Goal: Book appointment/travel/reservation

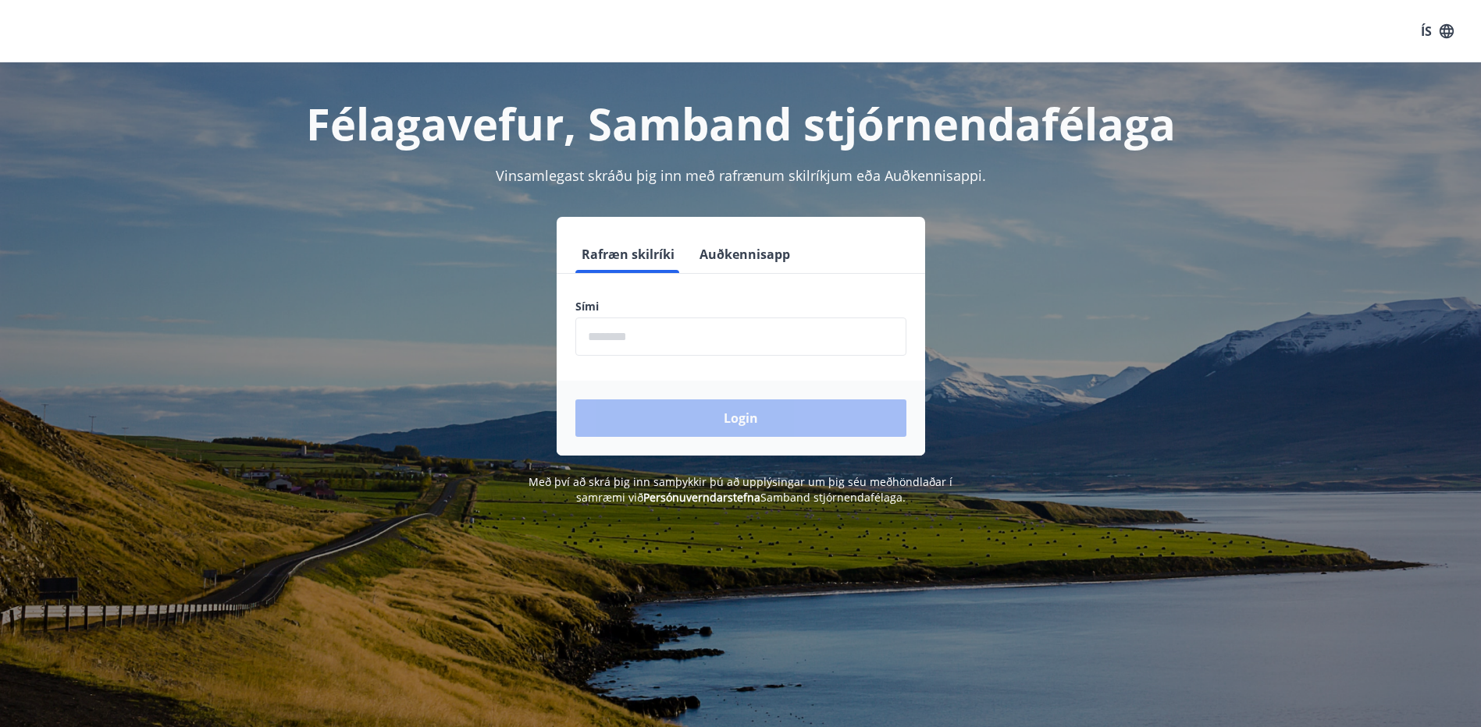
click at [620, 335] on input "phone" at bounding box center [740, 337] width 331 height 38
type input "********"
click at [696, 418] on button "Login" at bounding box center [740, 418] width 331 height 37
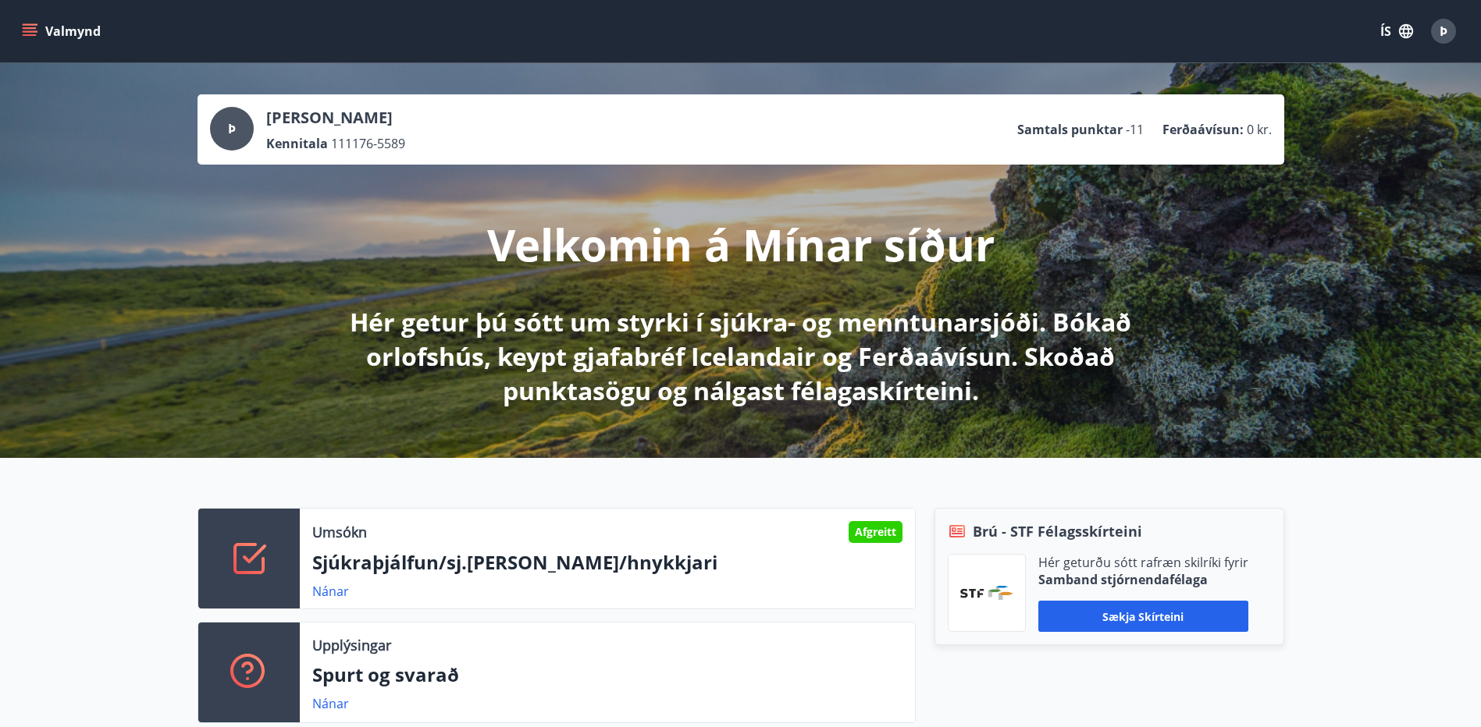
click at [31, 32] on icon "menu" at bounding box center [31, 31] width 17 height 2
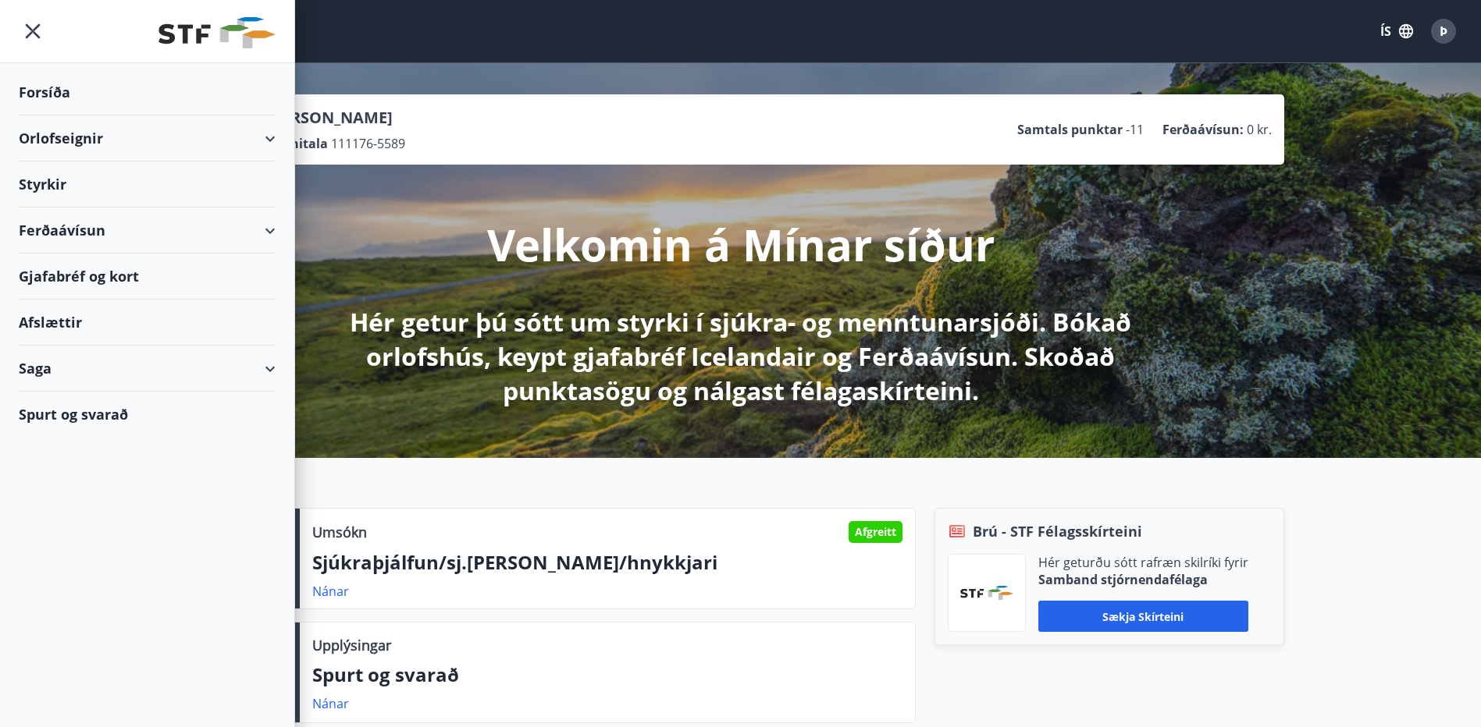
click at [56, 139] on div "Orlofseignir" at bounding box center [147, 139] width 257 height 46
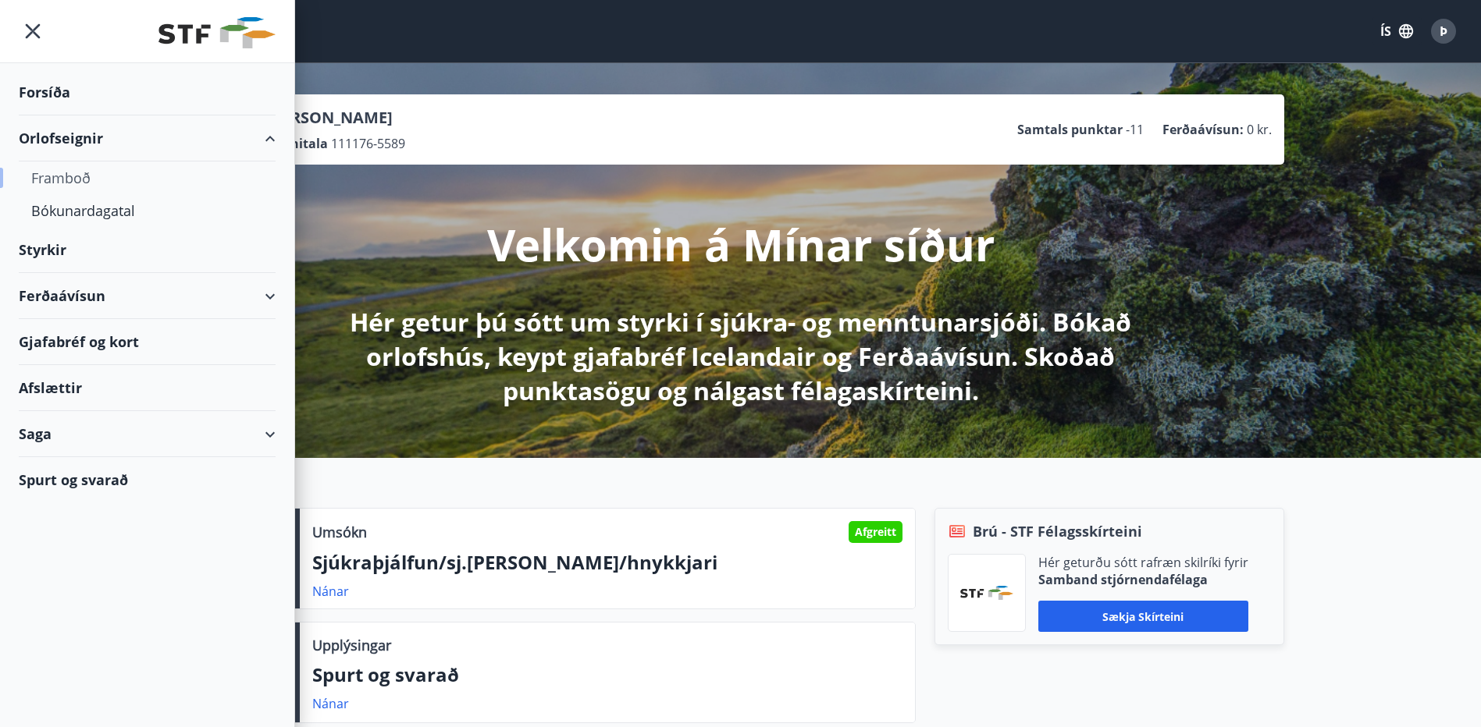
click at [81, 181] on div "Framboð" at bounding box center [147, 178] width 232 height 33
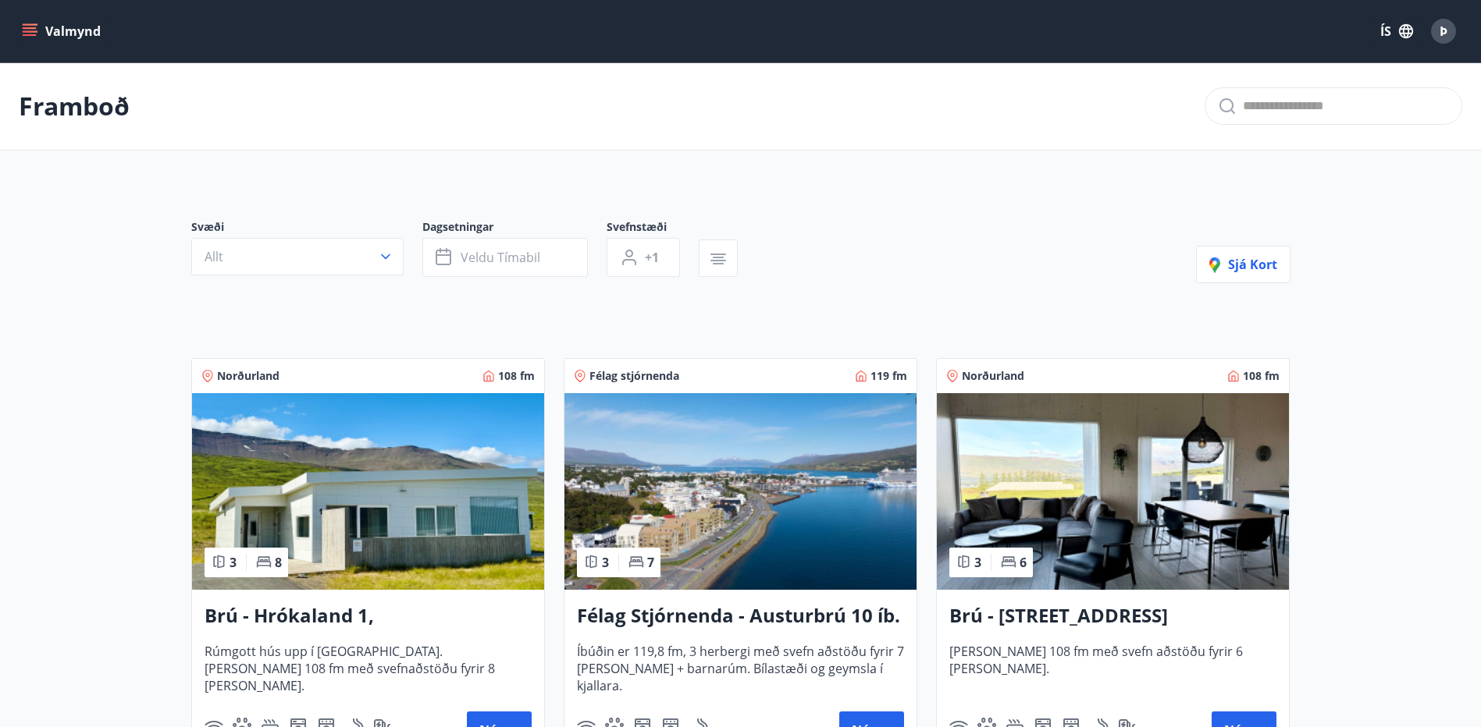
click at [33, 30] on icon "menu" at bounding box center [30, 31] width 16 height 16
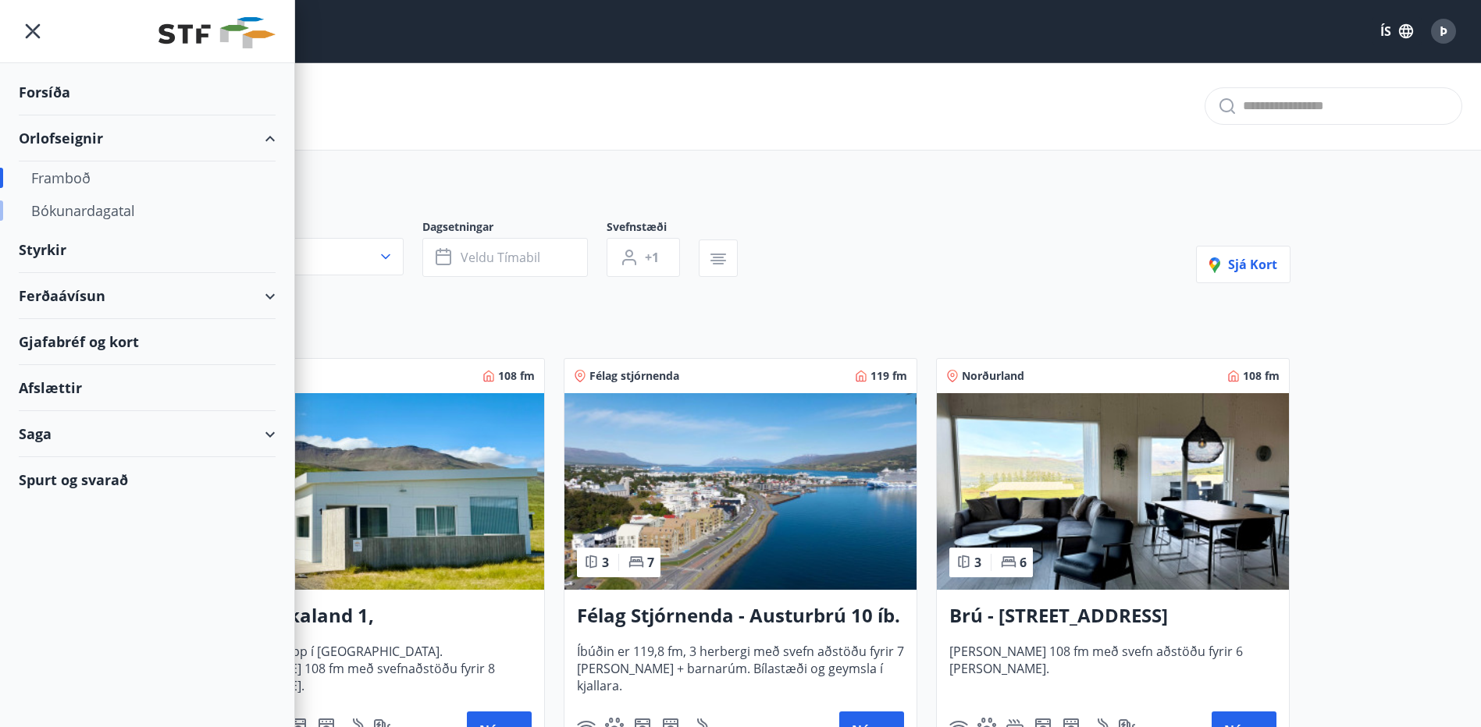
click at [76, 204] on div "Bókunardagatal" at bounding box center [147, 210] width 232 height 33
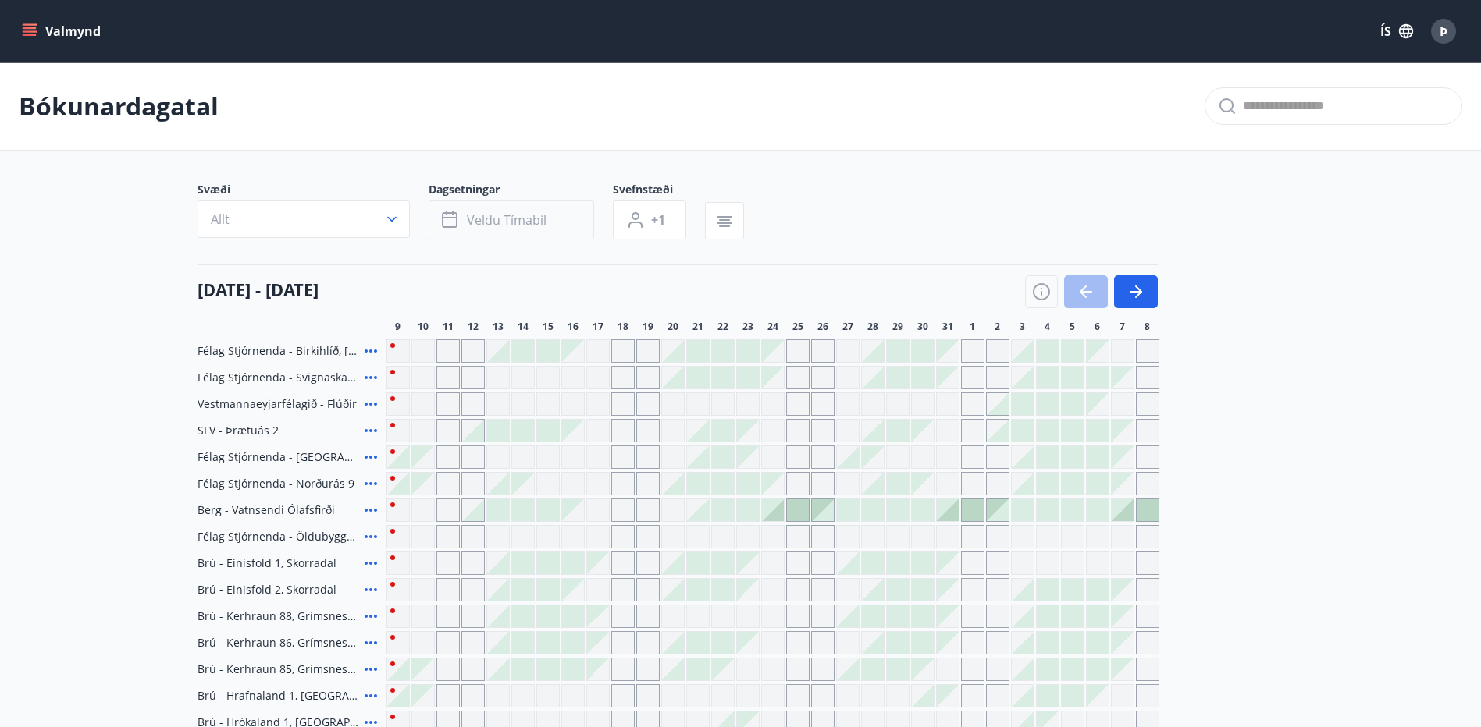
click at [453, 222] on icon "button" at bounding box center [451, 220] width 19 height 19
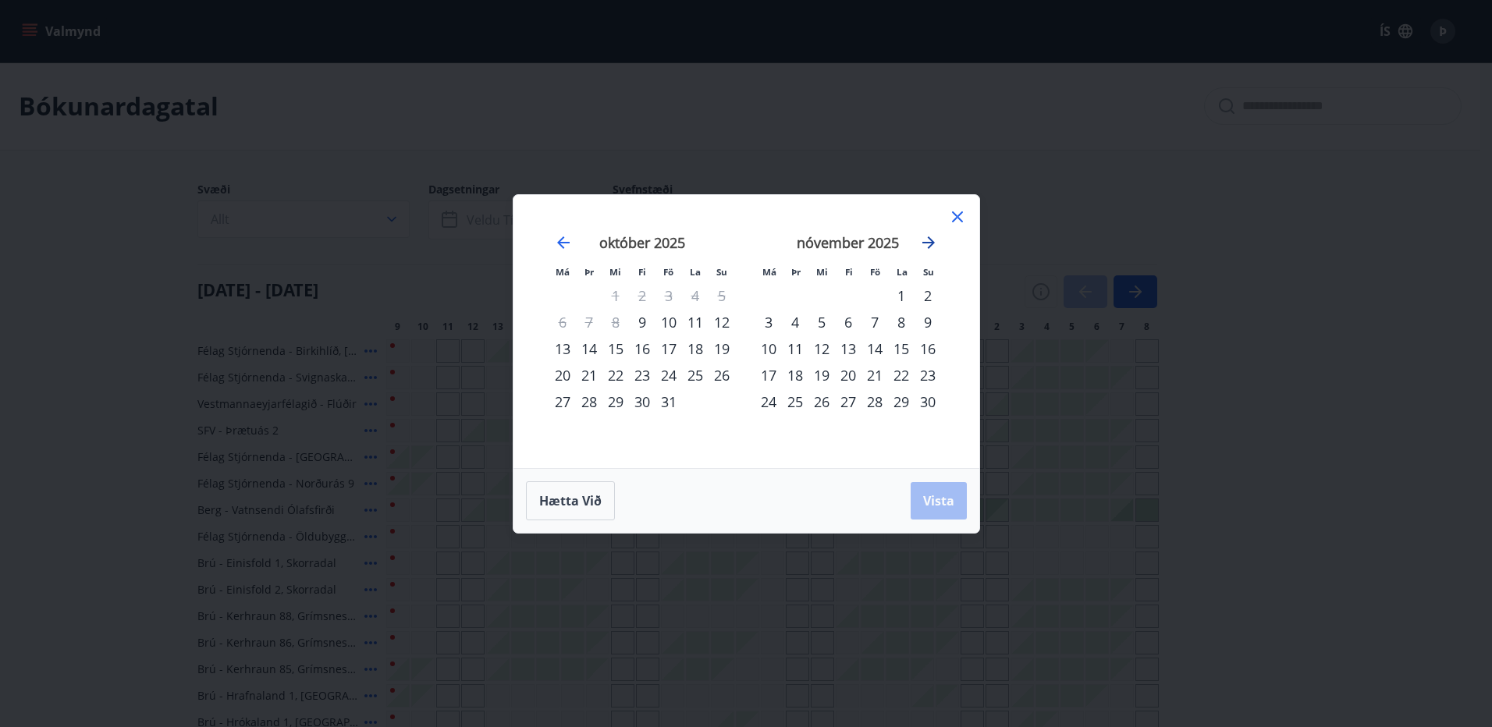
click at [927, 237] on icon "Move forward to switch to the next month." at bounding box center [928, 242] width 19 height 19
click at [927, 238] on icon "Move forward to switch to the next month." at bounding box center [928, 242] width 19 height 19
click at [728, 371] on div "28" at bounding box center [722, 375] width 27 height 27
click at [949, 500] on span "Vista" at bounding box center [938, 501] width 31 height 17
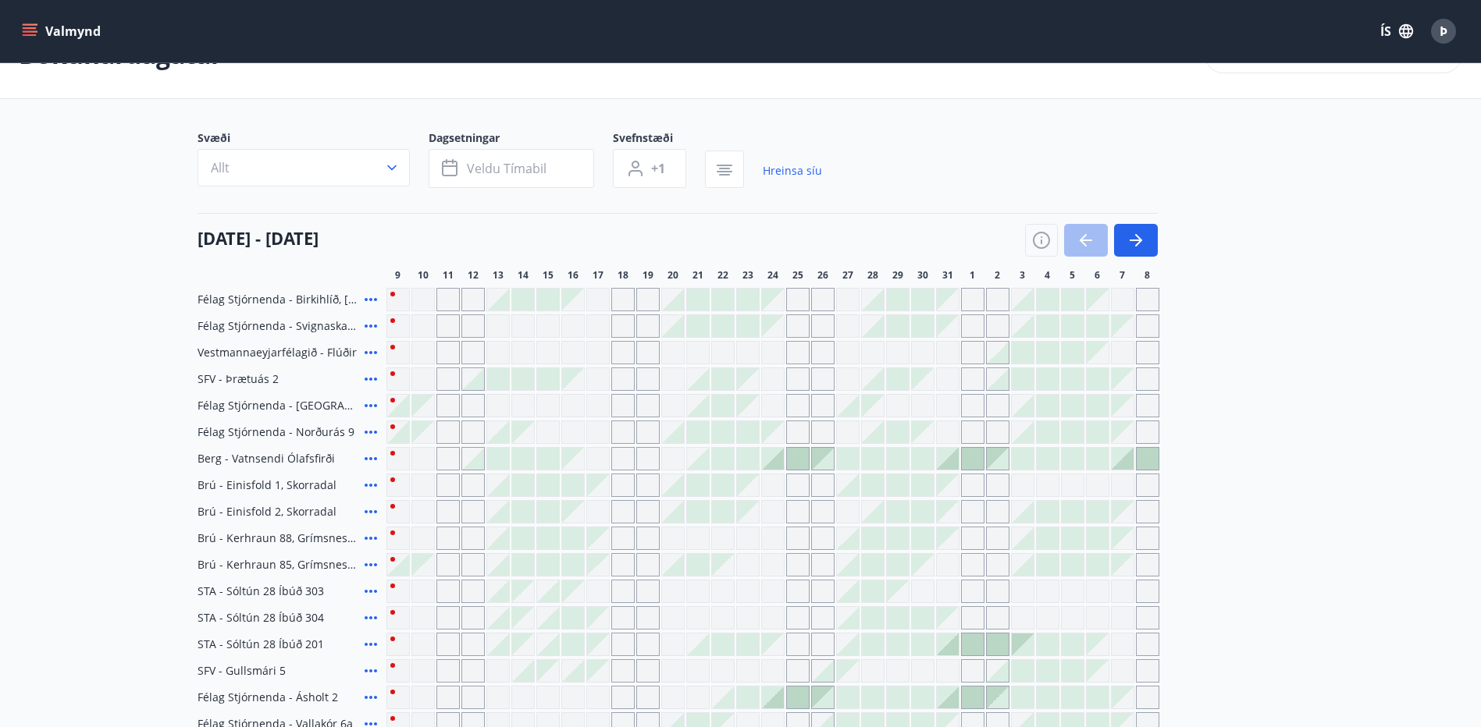
scroll to position [78, 0]
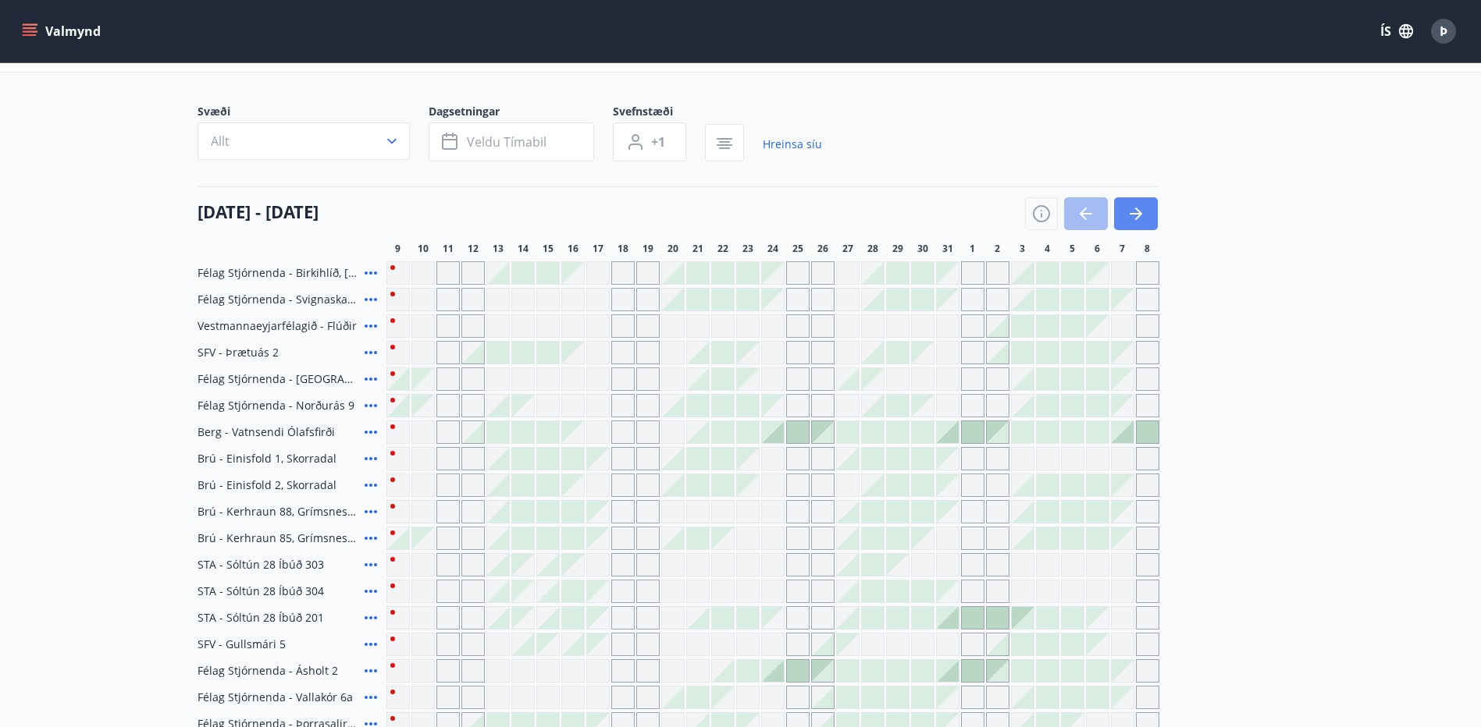
click at [1140, 213] on icon "button" at bounding box center [1138, 214] width 7 height 12
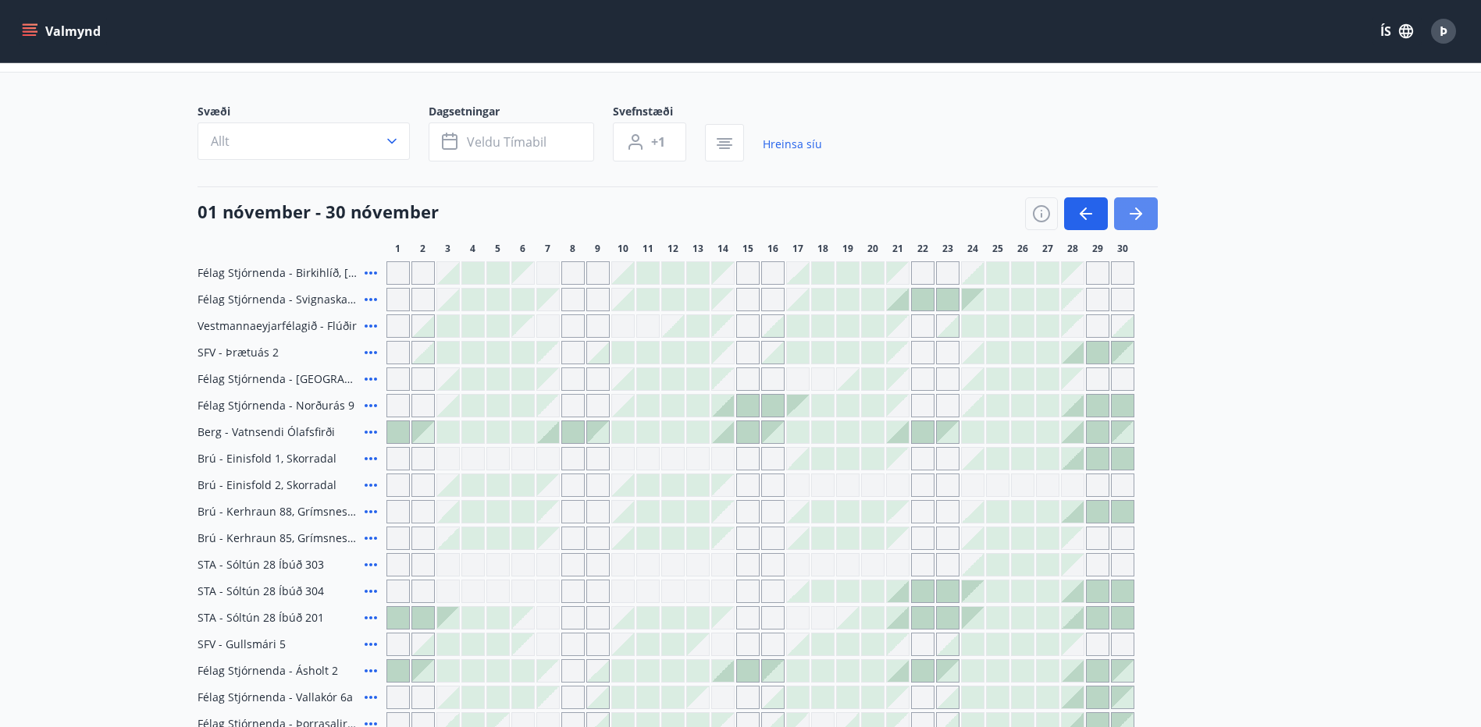
click at [1140, 213] on icon "button" at bounding box center [1138, 214] width 7 height 12
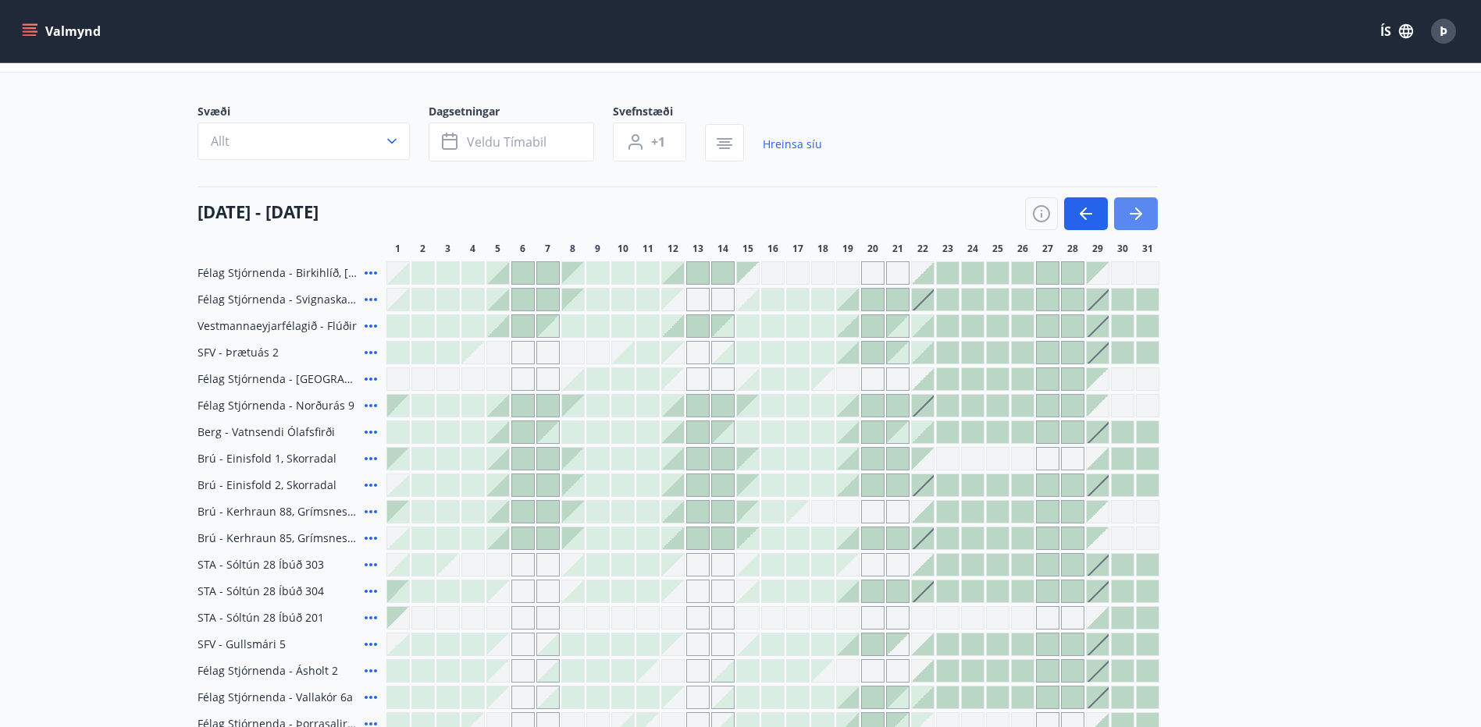
click at [1147, 218] on button "button" at bounding box center [1136, 213] width 44 height 33
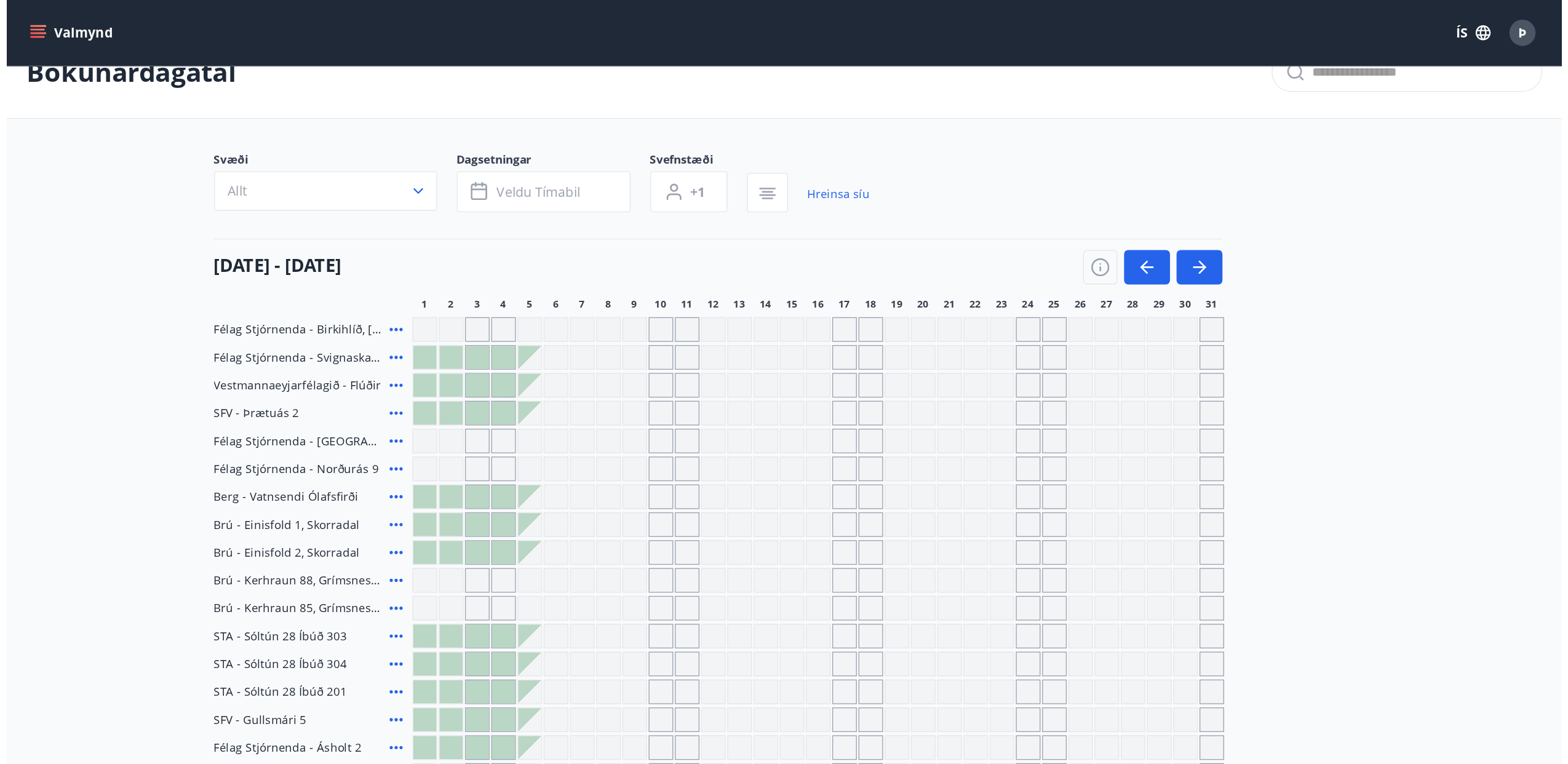
scroll to position [0, 0]
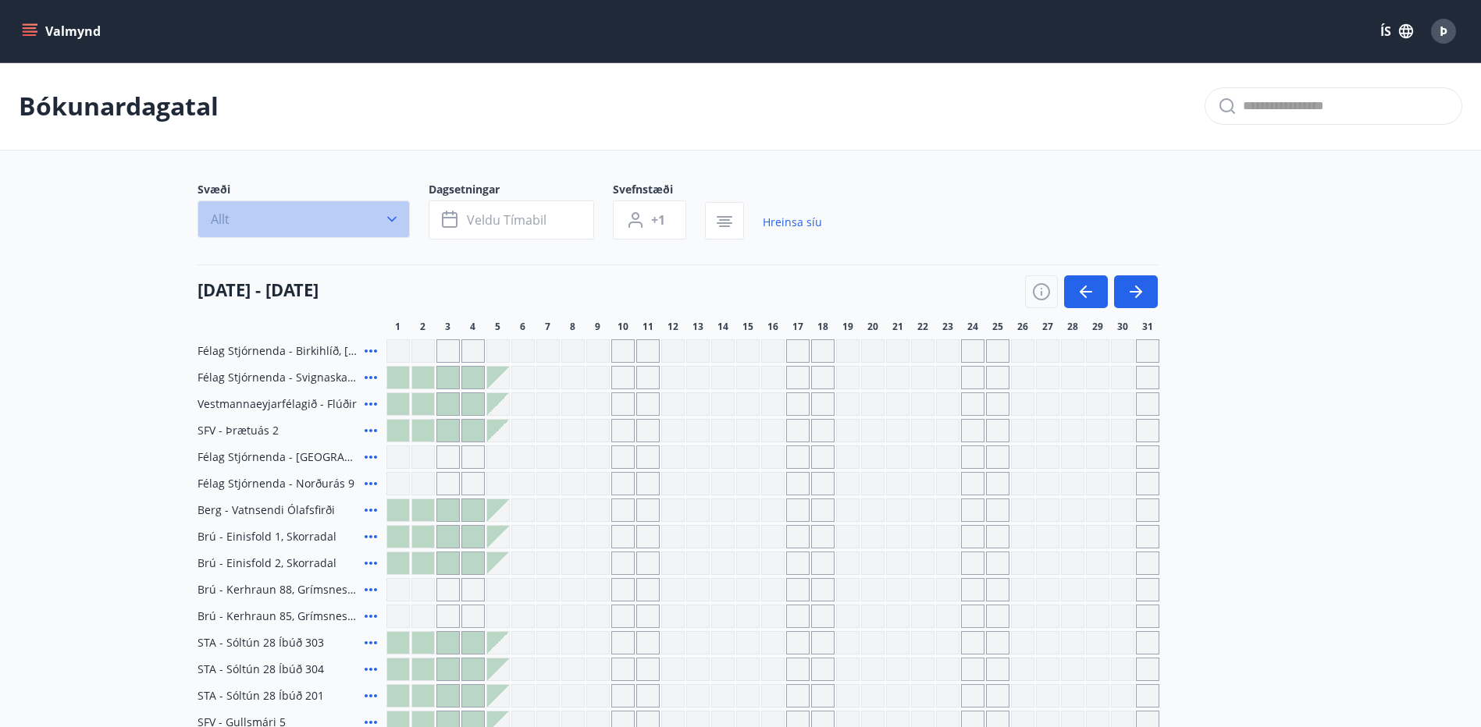
click at [391, 212] on icon "button" at bounding box center [392, 220] width 16 height 16
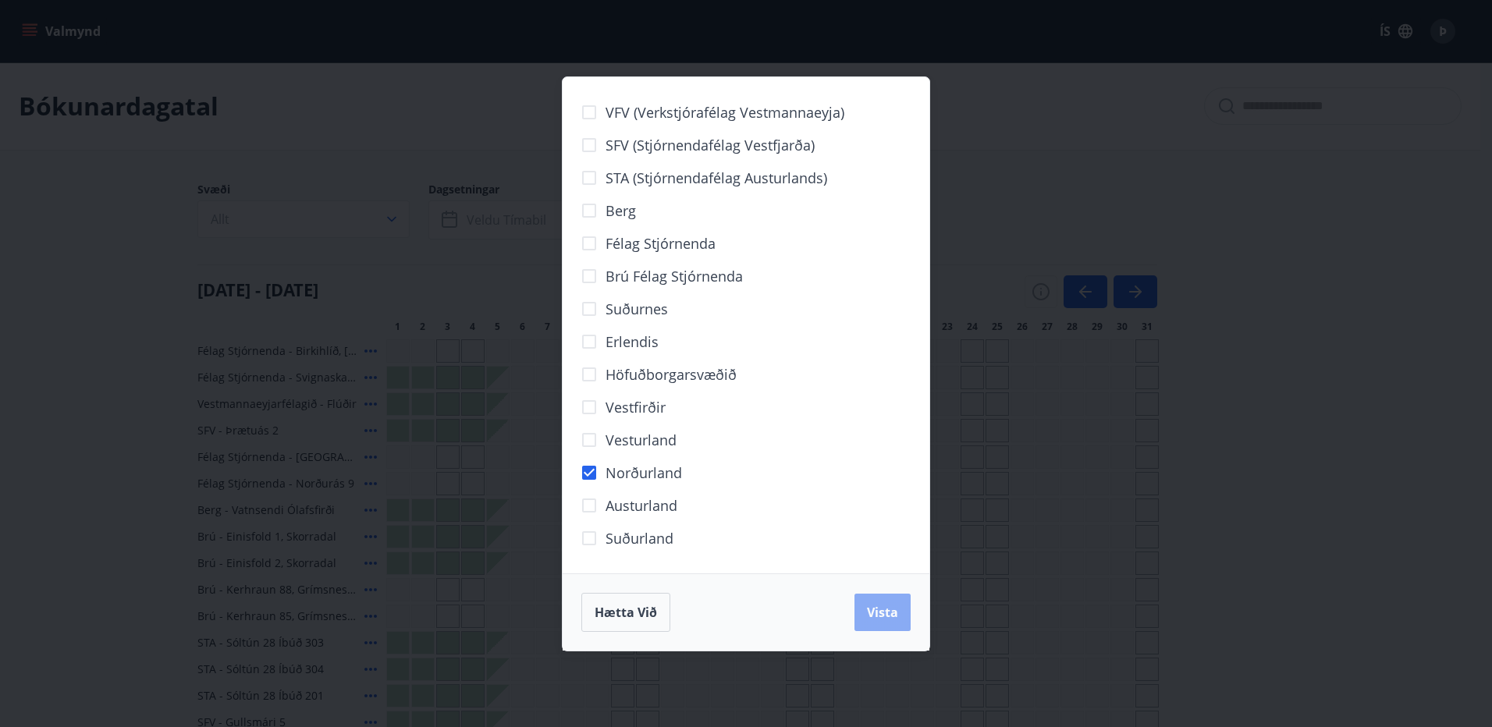
click at [886, 620] on span "Vista" at bounding box center [882, 612] width 31 height 17
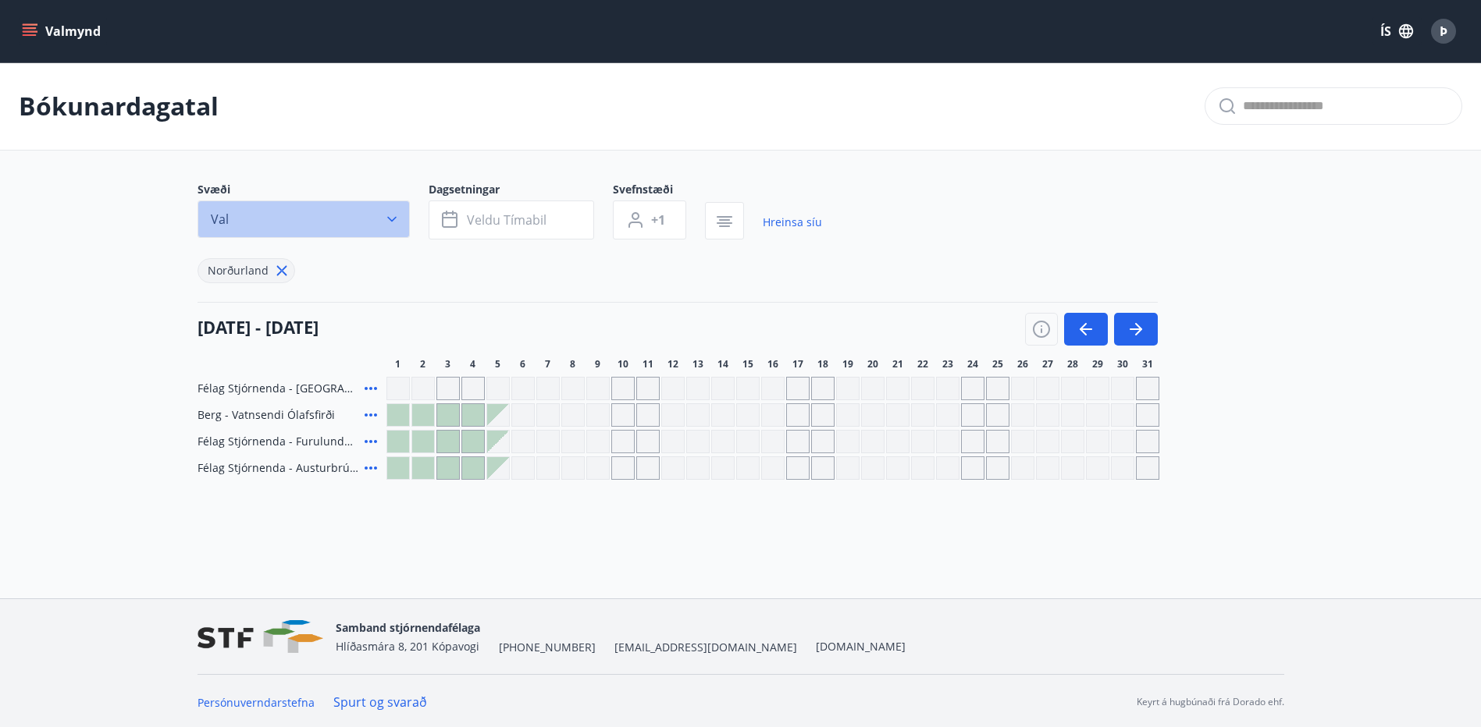
click at [321, 212] on button "Val" at bounding box center [303, 219] width 212 height 37
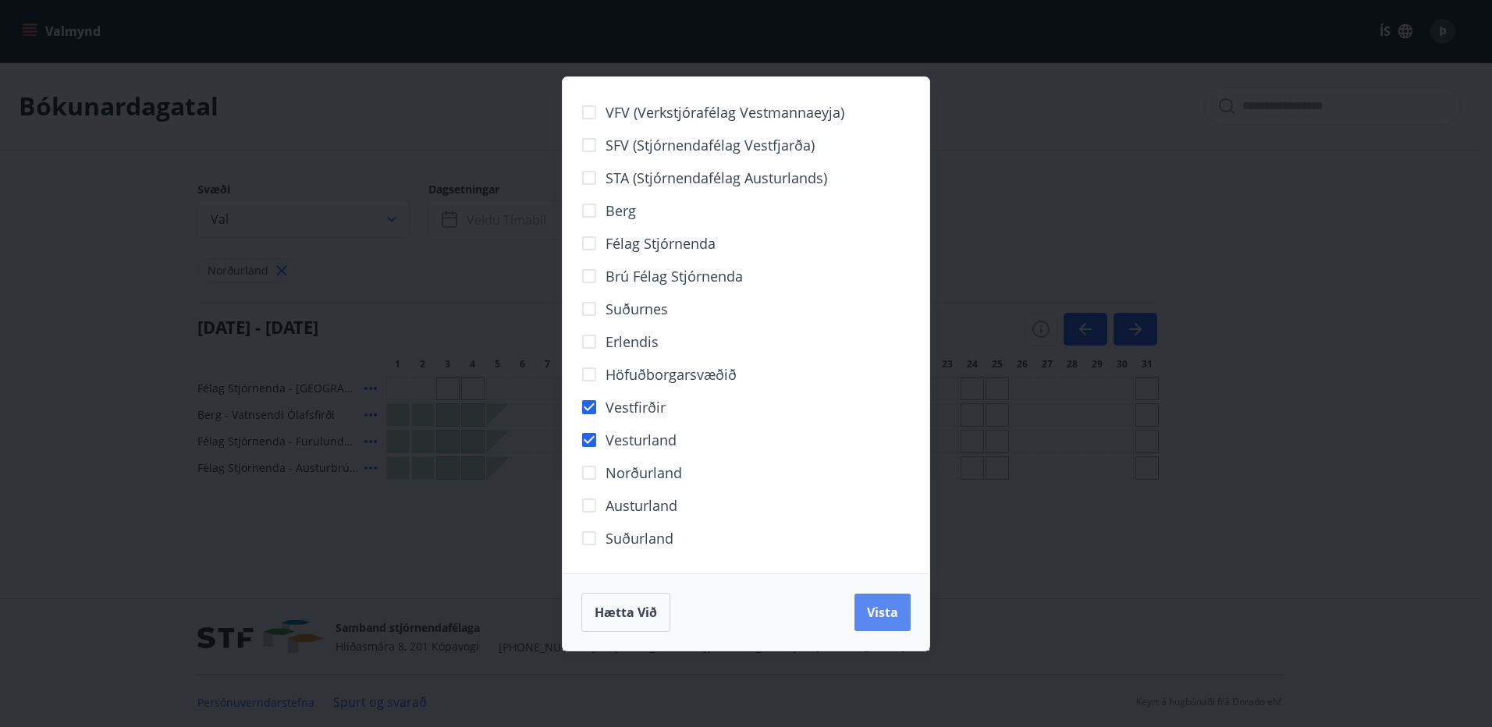
click at [871, 614] on span "Vista" at bounding box center [882, 612] width 31 height 17
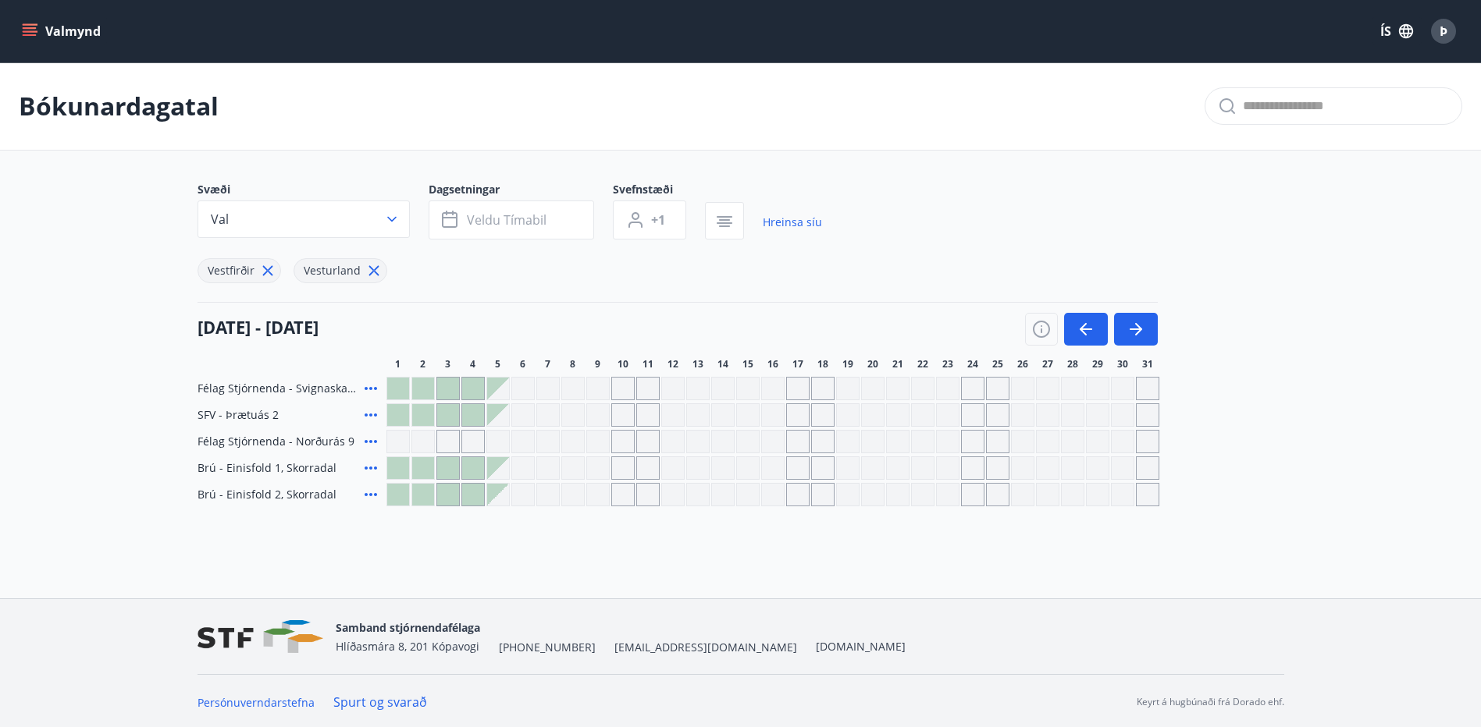
click at [372, 391] on icon at bounding box center [370, 388] width 19 height 19
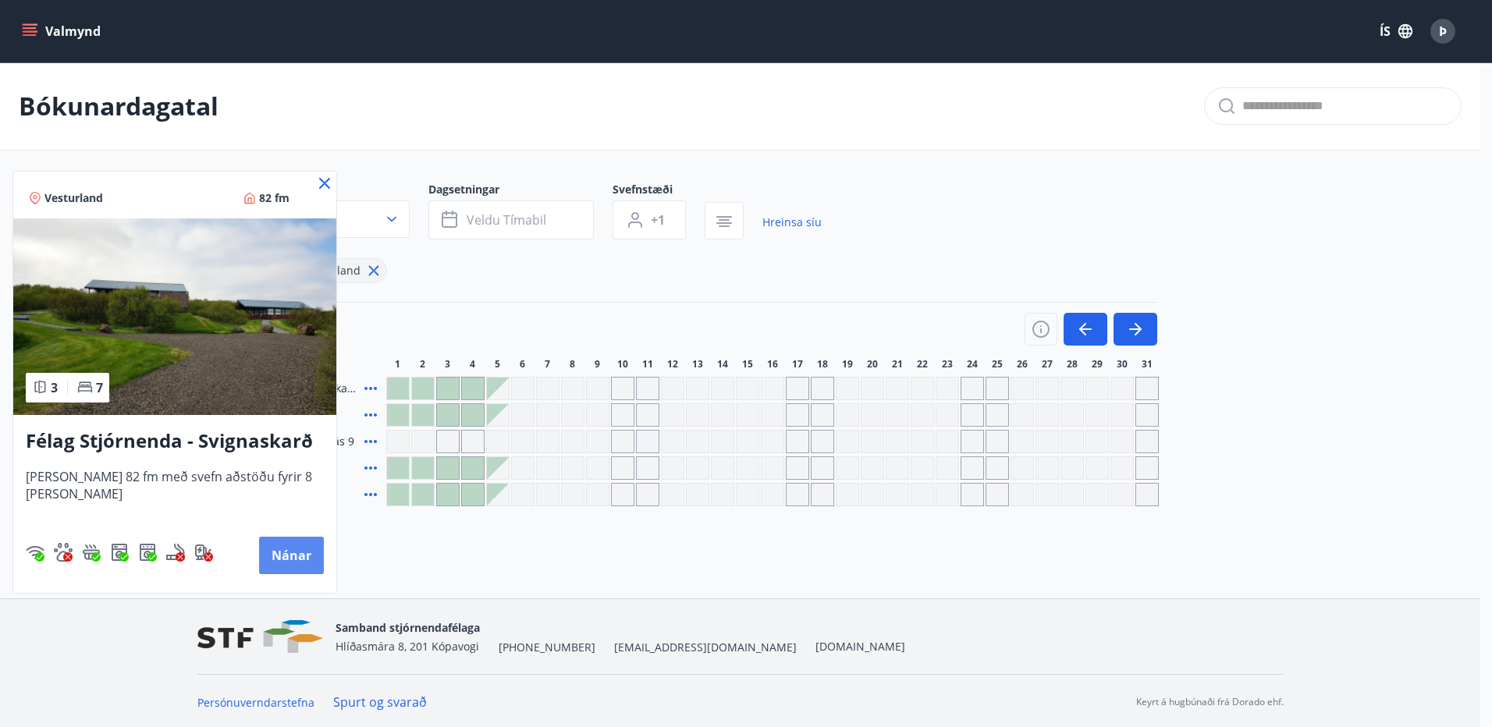
click at [283, 558] on button "Nánar" at bounding box center [291, 555] width 65 height 37
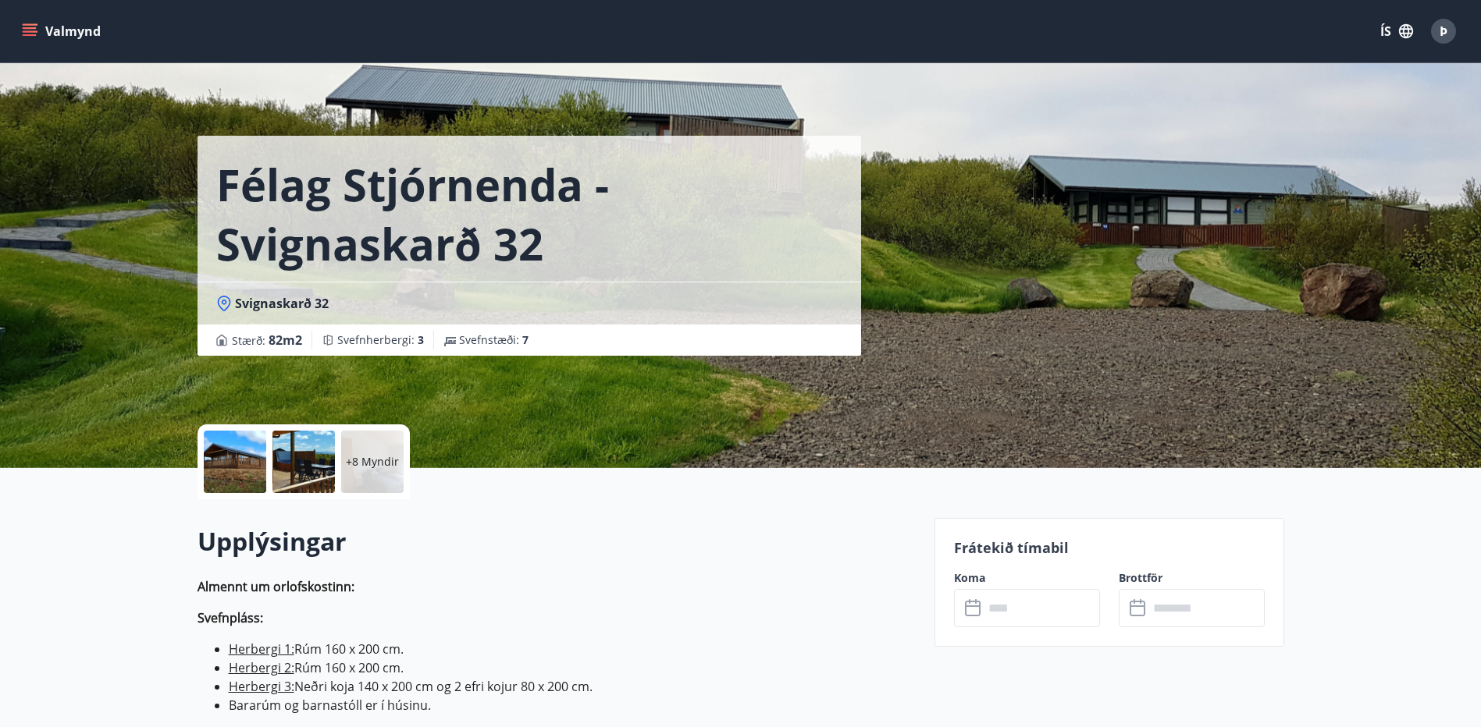
click at [370, 454] on p "+8 Myndir" at bounding box center [372, 462] width 53 height 16
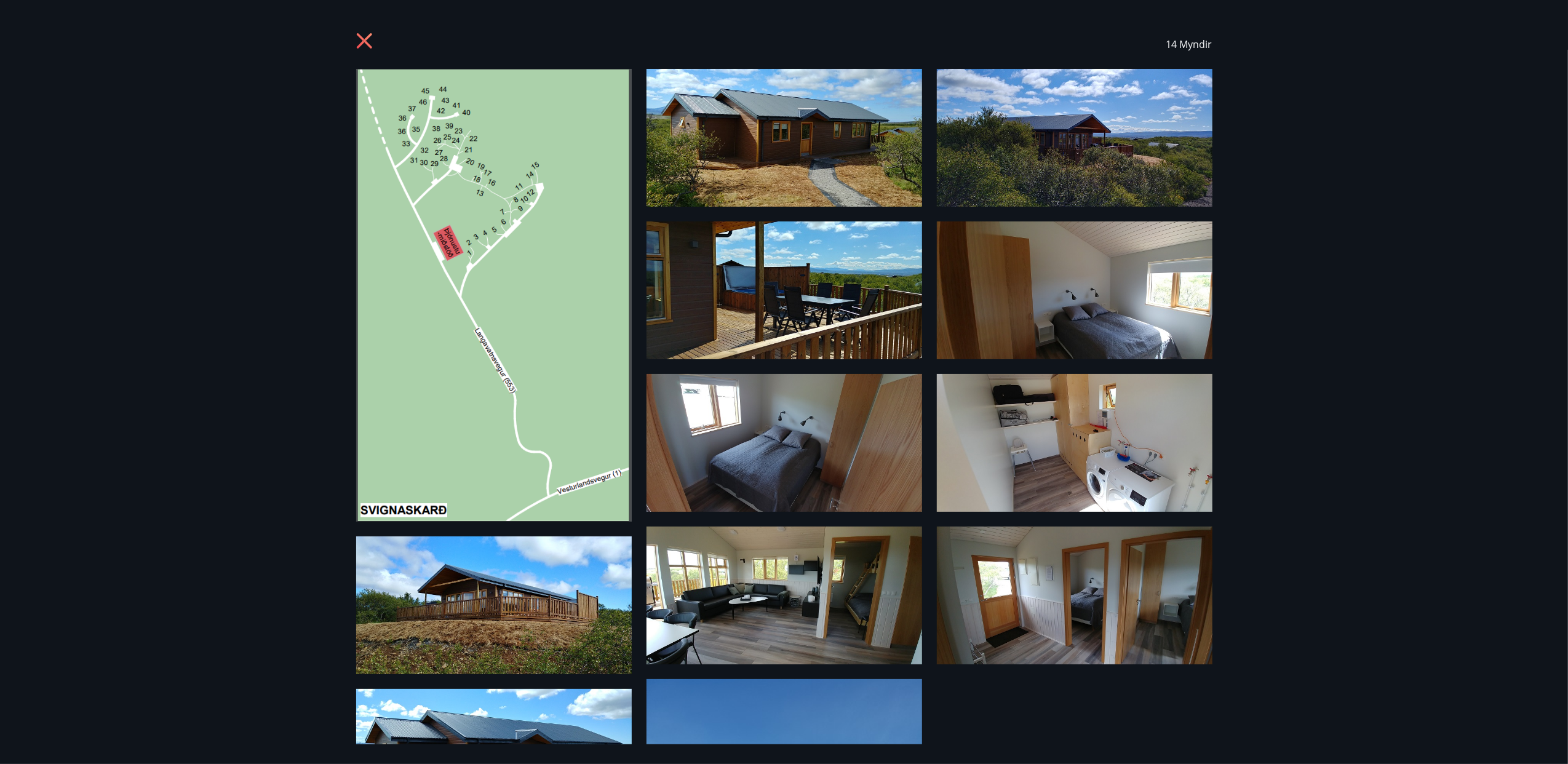
click at [366, 32] on icon at bounding box center [366, 42] width 20 height 20
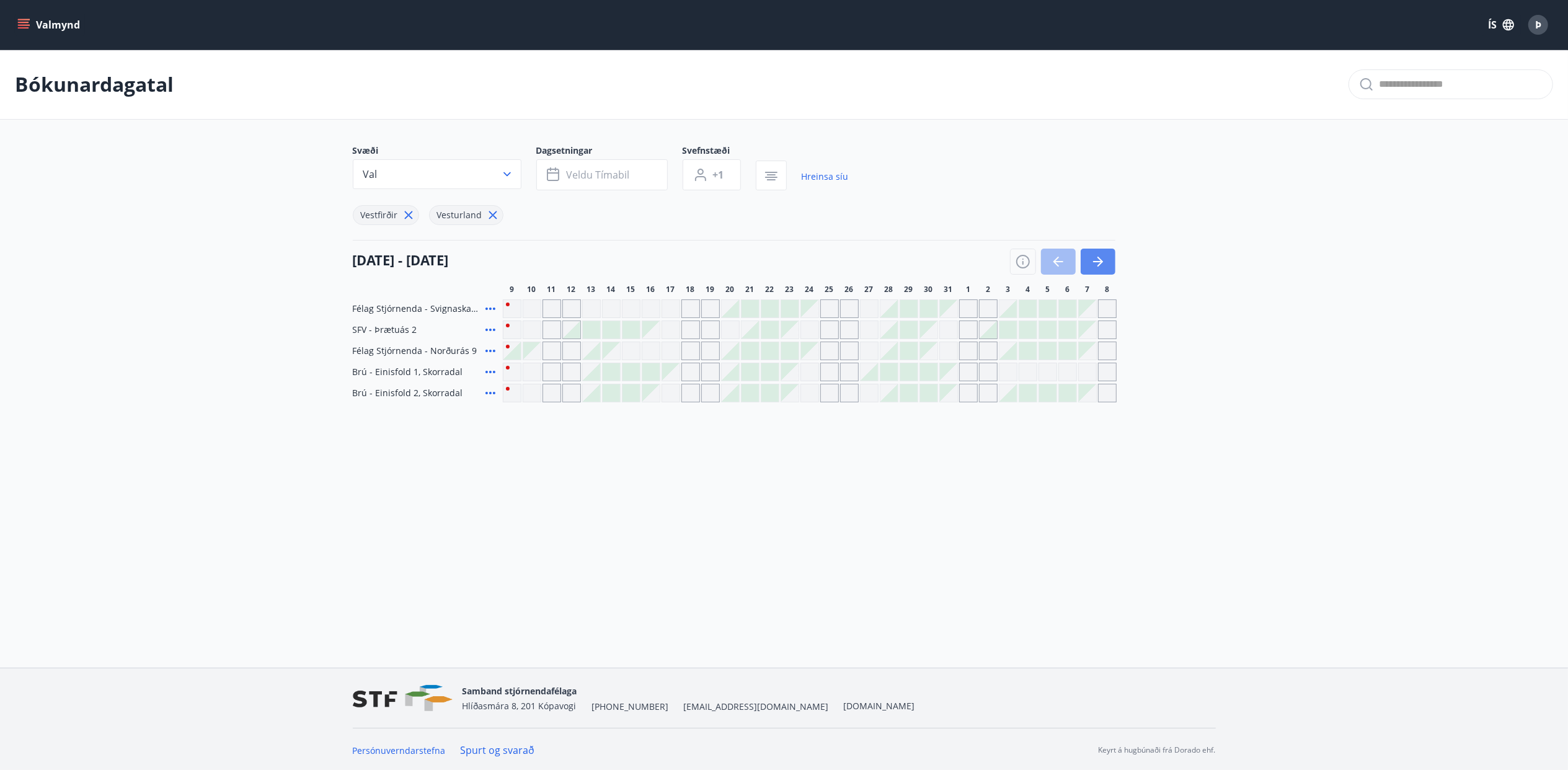
click at [1095, 261] on icon "button" at bounding box center [1098, 261] width 15 height 15
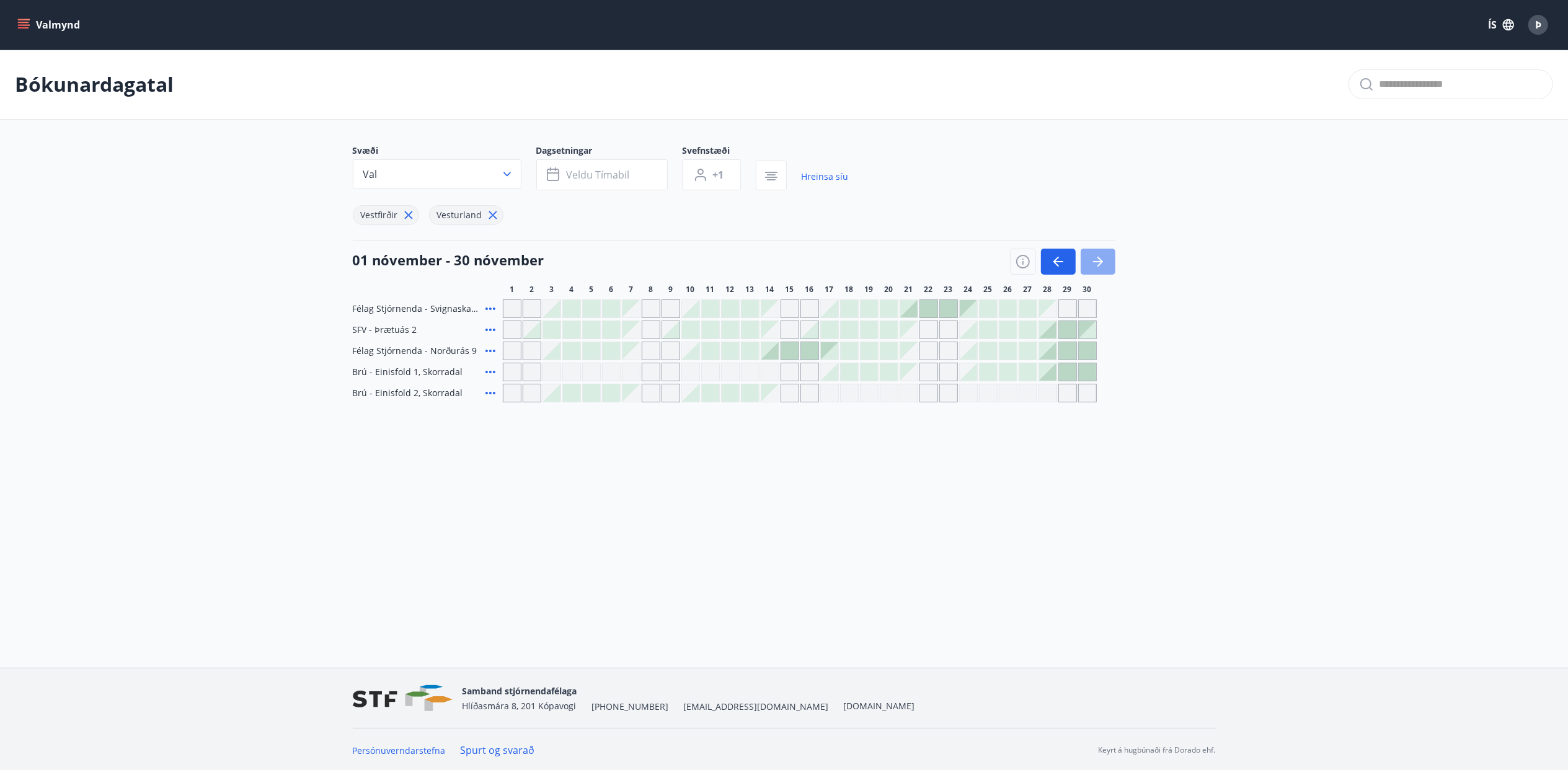
click at [1098, 261] on icon "button" at bounding box center [1098, 261] width 15 height 15
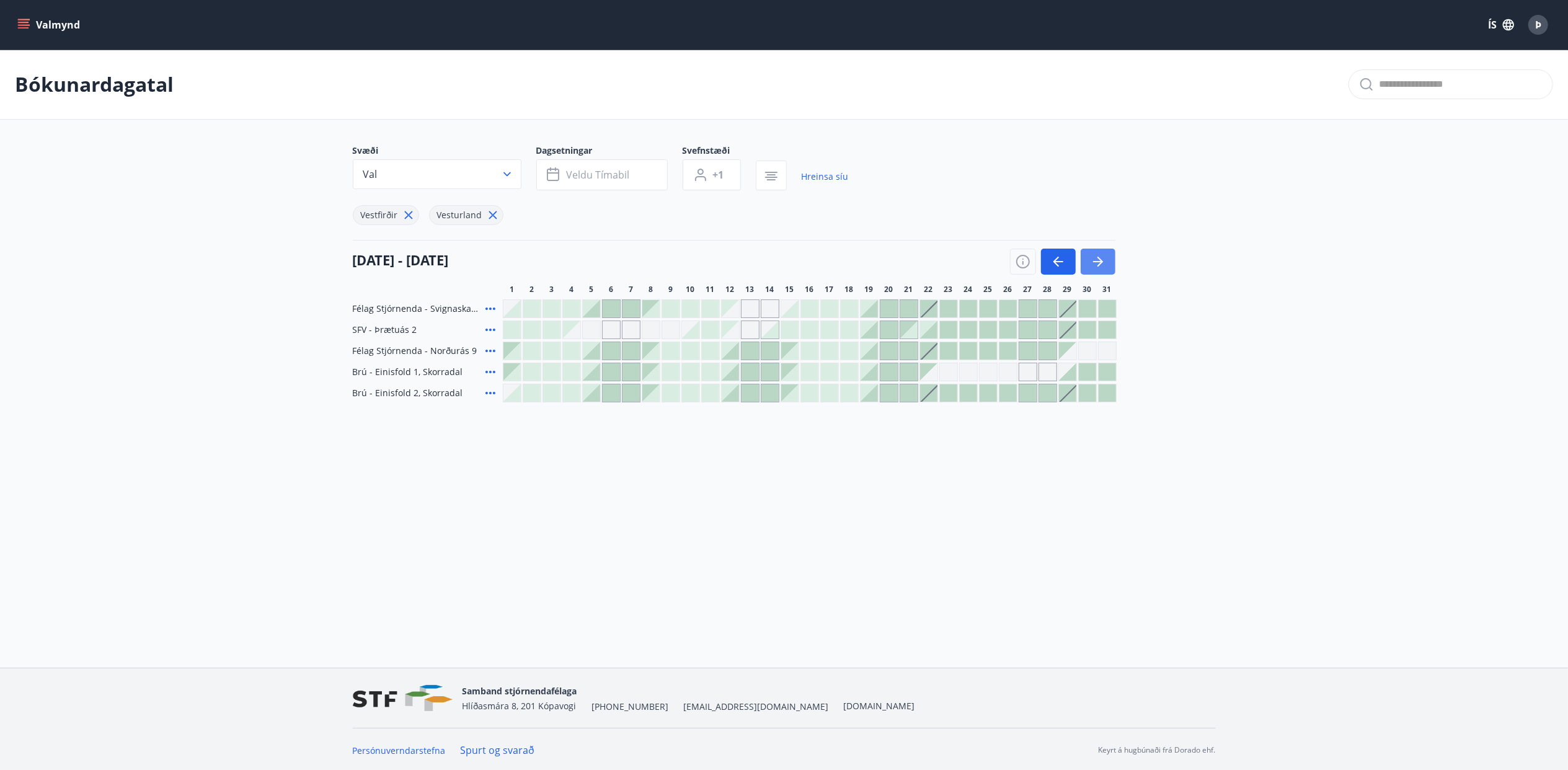
click at [1098, 261] on icon "button" at bounding box center [1098, 261] width 15 height 15
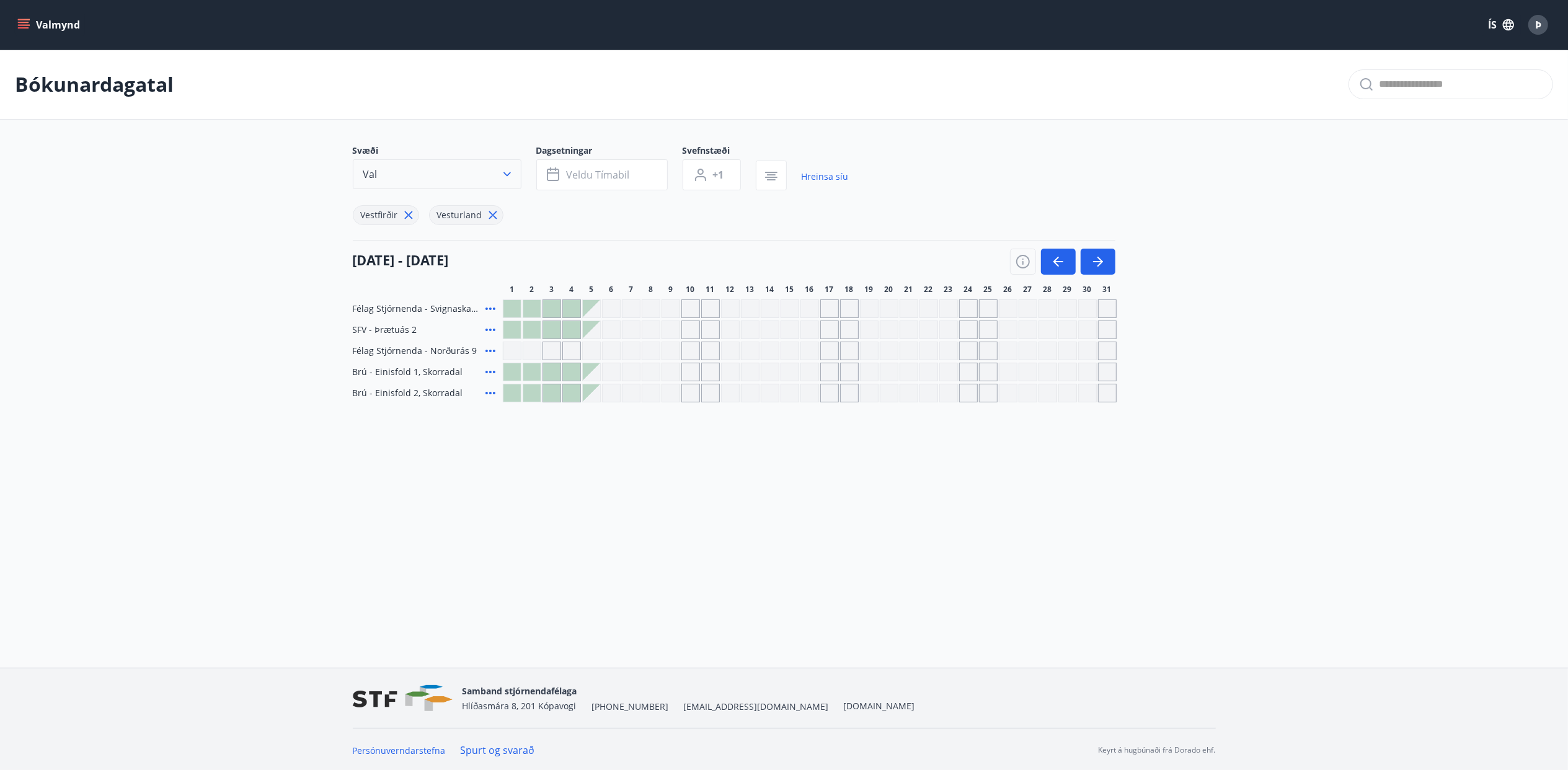
click at [420, 176] on button "Val" at bounding box center [437, 174] width 168 height 29
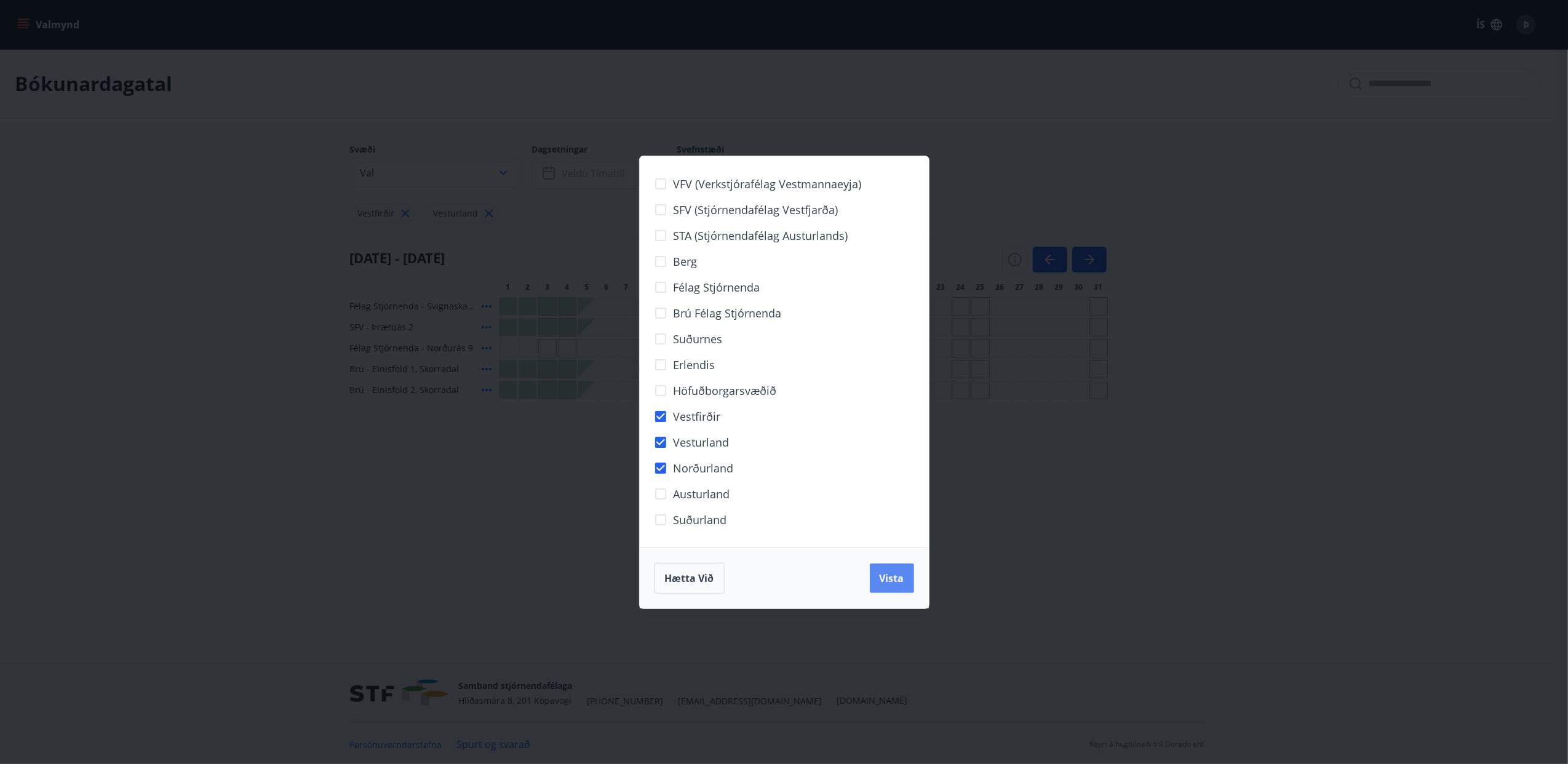
click at [904, 572] on button "Vista" at bounding box center [892, 578] width 44 height 29
